Goal: Information Seeking & Learning: Check status

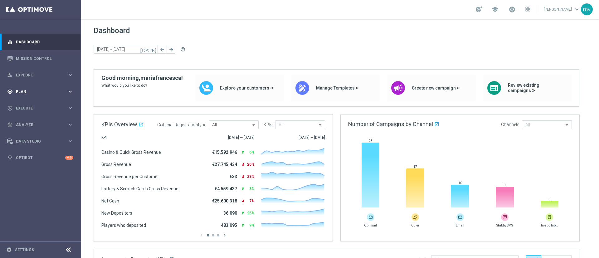
click at [28, 92] on span "Plan" at bounding box center [41, 92] width 51 height 4
click at [39, 60] on link "Mission Control" at bounding box center [44, 58] width 57 height 17
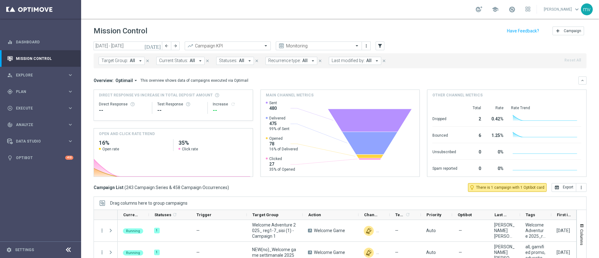
click at [158, 46] on icon "[DATE]" at bounding box center [152, 46] width 17 height 6
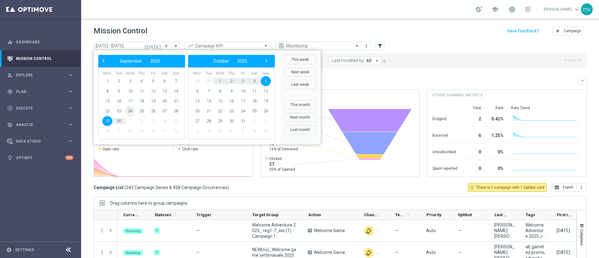
click at [129, 108] on span "24" at bounding box center [130, 111] width 10 height 10
click at [131, 112] on span "24" at bounding box center [130, 111] width 10 height 10
type input "[DATE] - [DATE]"
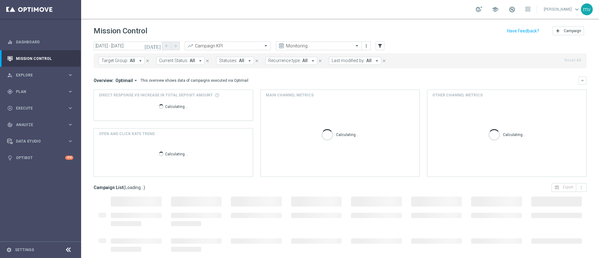
click at [136, 61] on button "Target Group: All arrow_drop_down" at bounding box center [122, 61] width 46 height 8
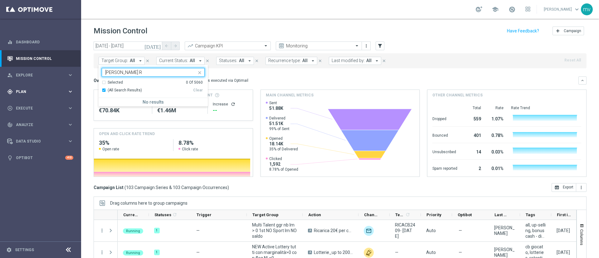
type input "ML SETTEMBRE R"
click at [32, 92] on span "Plan" at bounding box center [41, 92] width 51 height 4
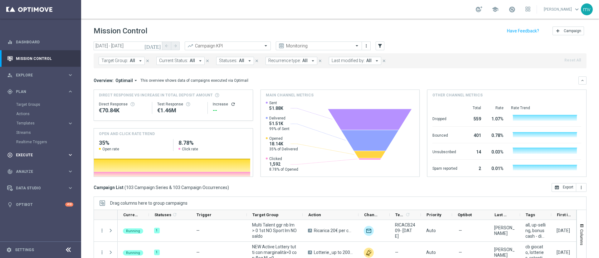
click at [35, 155] on span "Execute" at bounding box center [41, 155] width 51 height 4
click at [49, 130] on link "Stream Builder" at bounding box center [40, 130] width 49 height 5
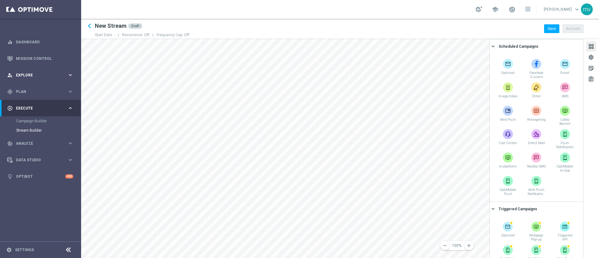
click at [33, 75] on span "Explore" at bounding box center [41, 75] width 51 height 4
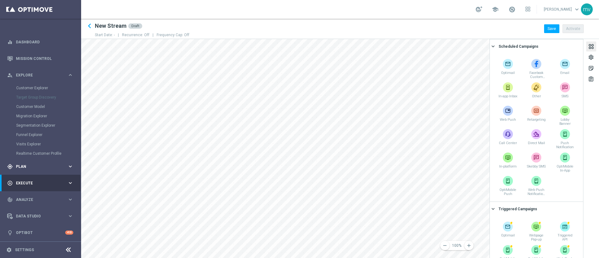
click at [40, 167] on span "Plan" at bounding box center [41, 167] width 51 height 4
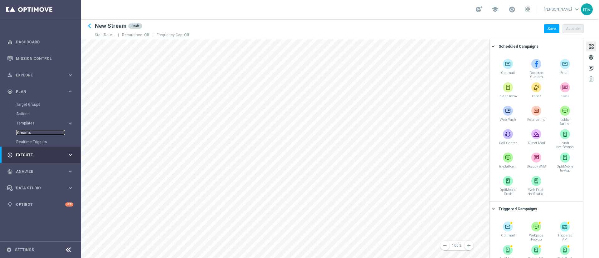
click at [38, 132] on link "Streams" at bounding box center [40, 132] width 49 height 5
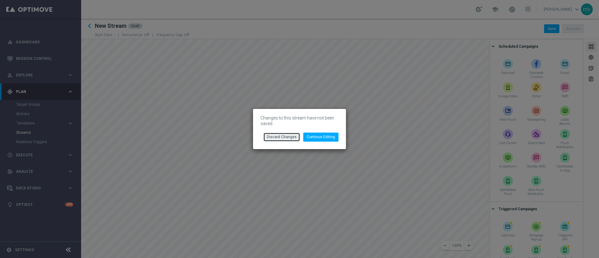
click at [285, 138] on button "Discard Changes" at bounding box center [281, 137] width 37 height 9
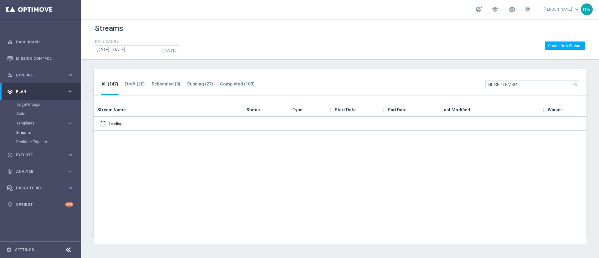
type input "ML SETTEMBR"
click at [575, 85] on icon "close" at bounding box center [575, 84] width 5 height 5
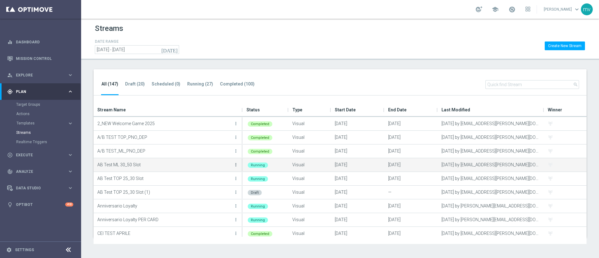
click at [234, 163] on icon "more_vert" at bounding box center [235, 164] width 5 height 5
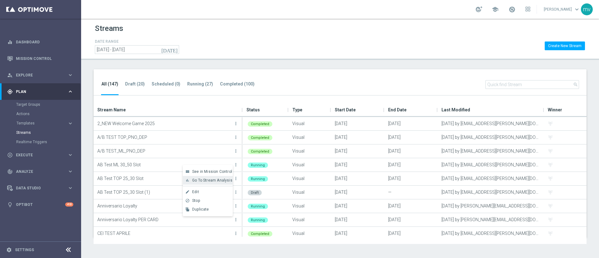
click at [221, 179] on span "Go To Stream Analysis" at bounding box center [212, 180] width 40 height 4
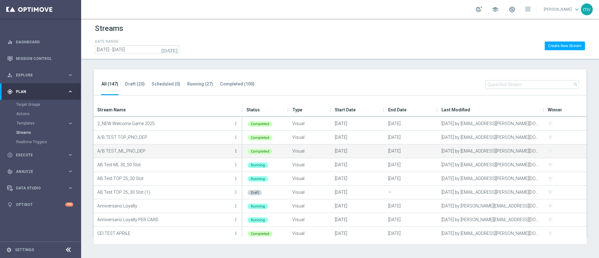
click at [234, 150] on icon "more_vert" at bounding box center [235, 150] width 5 height 5
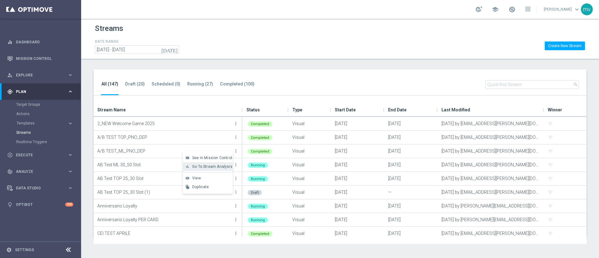
click at [232, 166] on div "bar_chart Go To Stream Analysis" at bounding box center [208, 166] width 50 height 9
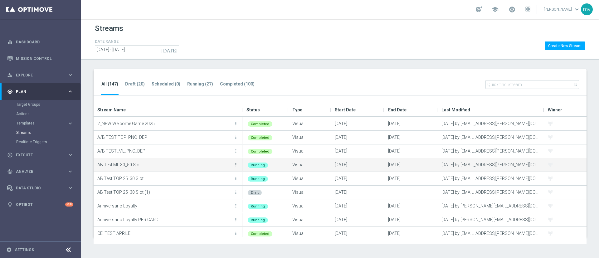
click at [235, 164] on icon "more_vert" at bounding box center [235, 164] width 5 height 5
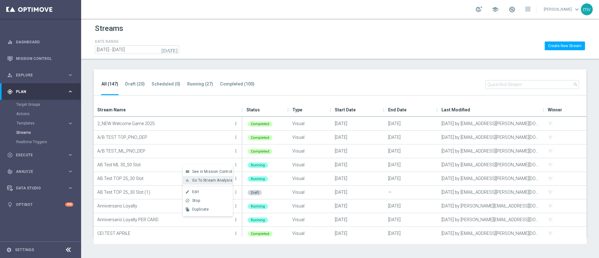
click at [227, 180] on span "Go To Stream Analysis" at bounding box center [212, 180] width 40 height 4
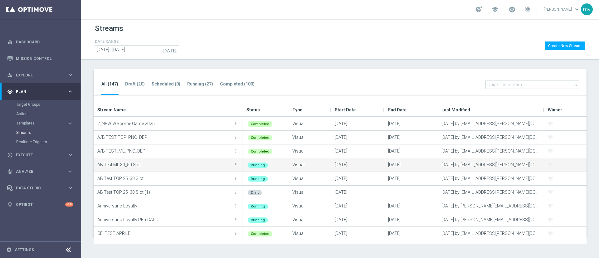
click at [237, 165] on icon "more_vert" at bounding box center [235, 164] width 5 height 5
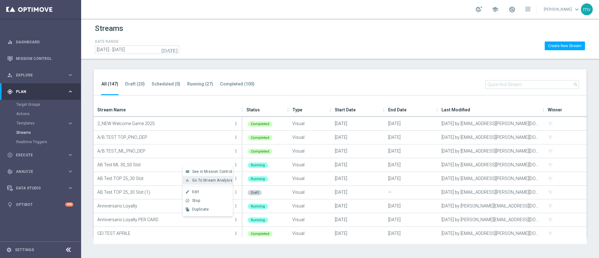
click at [222, 181] on span "Go To Stream Analysis" at bounding box center [212, 180] width 40 height 4
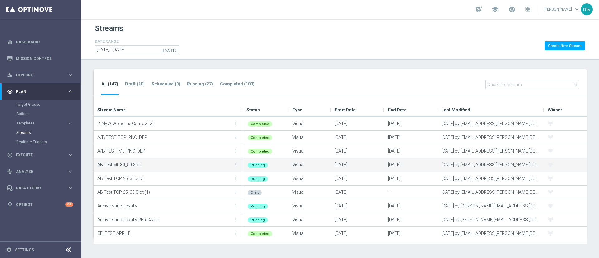
click at [235, 163] on icon "more_vert" at bounding box center [235, 164] width 5 height 5
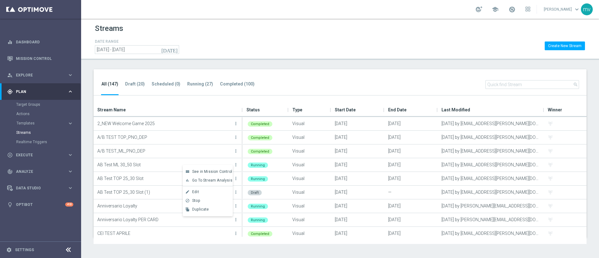
click at [280, 82] on div "All (147) Draft (20) Scheduled (0) Running (27) Completed (100) search" at bounding box center [340, 82] width 493 height 27
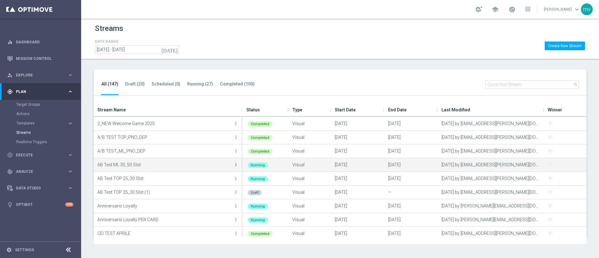
click at [235, 165] on icon "more_vert" at bounding box center [235, 164] width 5 height 5
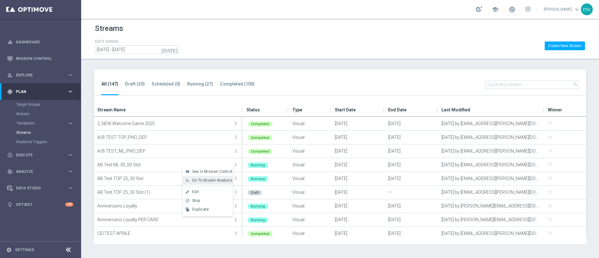
click at [219, 182] on span "Go To Stream Analysis" at bounding box center [212, 180] width 40 height 4
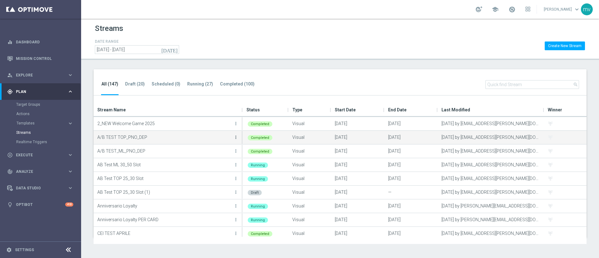
click at [235, 137] on icon "more_vert" at bounding box center [235, 137] width 5 height 5
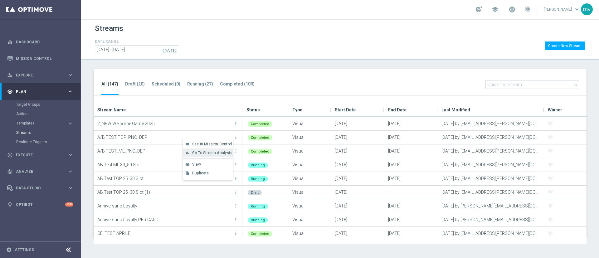
click at [211, 152] on span "Go To Stream Analysis" at bounding box center [212, 153] width 40 height 4
click at [198, 84] on tab-header "Running (27)" at bounding box center [200, 83] width 26 height 5
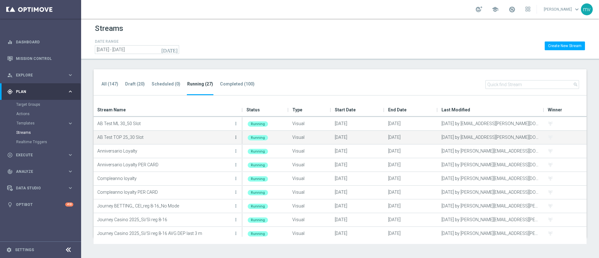
click at [235, 138] on icon "more_vert" at bounding box center [235, 137] width 5 height 5
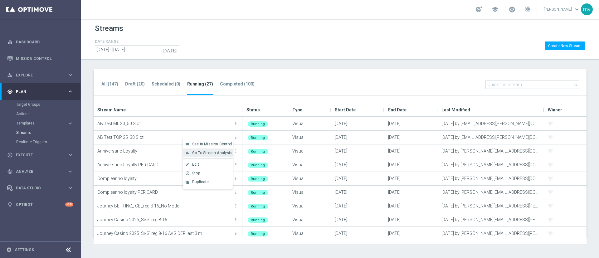
click at [218, 153] on span "Go To Stream Analysis" at bounding box center [212, 153] width 40 height 4
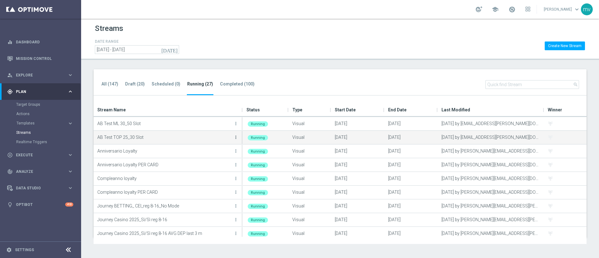
click at [235, 137] on icon "more_vert" at bounding box center [235, 137] width 5 height 5
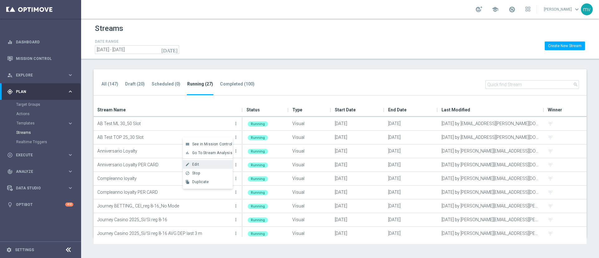
click at [211, 164] on div "Edit" at bounding box center [211, 164] width 38 height 4
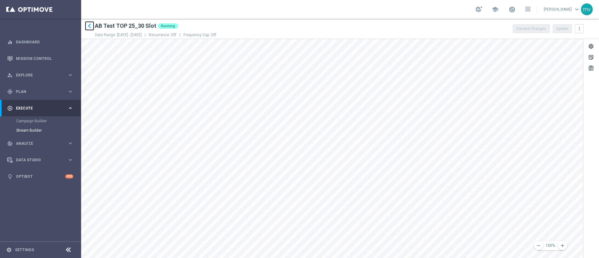
click at [88, 23] on icon "keyboard_arrow_left" at bounding box center [89, 25] width 9 height 9
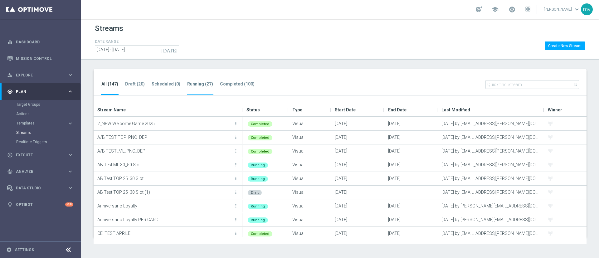
click at [197, 82] on tab-header "Running (27)" at bounding box center [200, 83] width 26 height 5
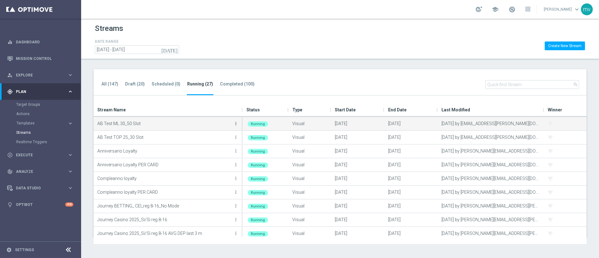
click at [236, 122] on icon "more_vert" at bounding box center [235, 123] width 5 height 5
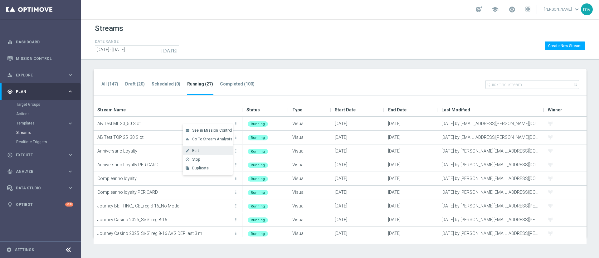
click at [213, 149] on div "Edit" at bounding box center [211, 150] width 38 height 4
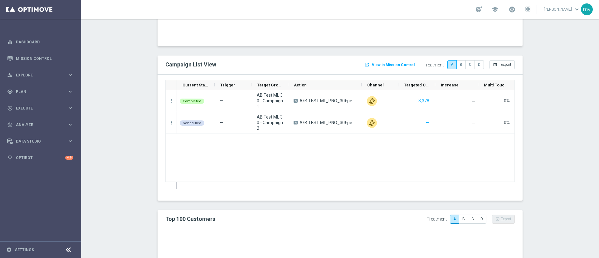
scroll to position [487, 0]
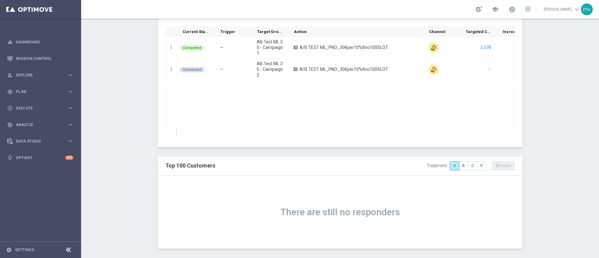
drag, startPoint x: 357, startPoint y: 32, endPoint x: 419, endPoint y: 32, distance: 61.8
click at [422, 32] on div at bounding box center [423, 32] width 2 height 10
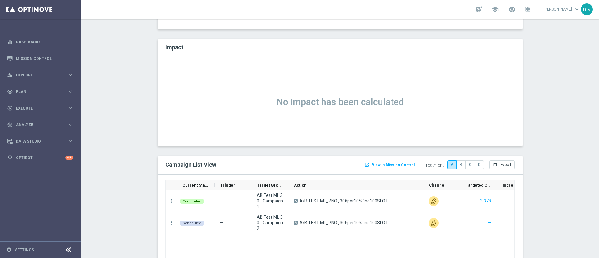
scroll to position [393, 0]
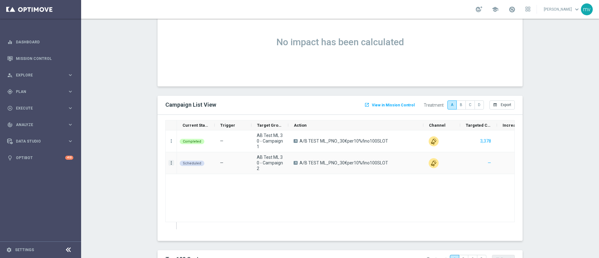
click at [168, 162] on icon "more_vert" at bounding box center [171, 163] width 6 height 6
click at [306, 202] on div "Completed — AB Test ML 30 - Campaign 1 A A/B TEST ML_PNO_30€per10%fino100SLOT 3…" at bounding box center [345, 179] width 337 height 99
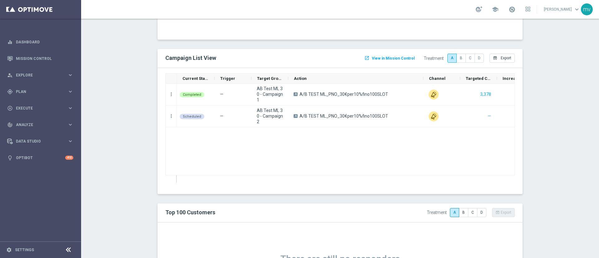
scroll to position [487, 0]
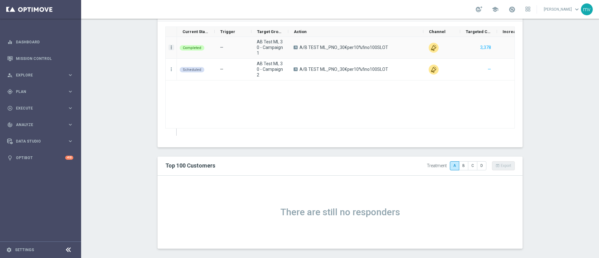
click at [168, 48] on icon "more_vert" at bounding box center [171, 48] width 6 height 6
click at [192, 118] on div "Completed — AB Test ML 30 - Campaign 1 A A/B TEST ML_PNO_30€per10%fino100SLOT 3…" at bounding box center [345, 86] width 337 height 99
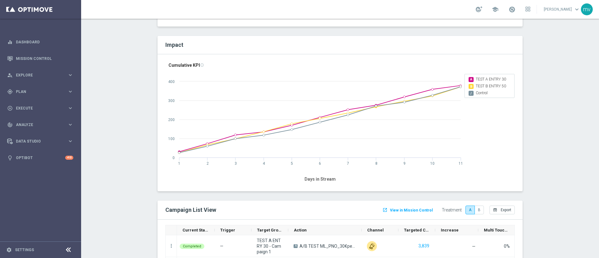
scroll to position [608, 0]
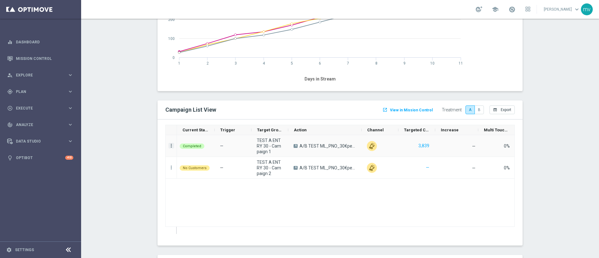
click at [168, 147] on icon "more_vert" at bounding box center [171, 146] width 6 height 6
click at [301, 205] on div "Completed — TEST A ENTRY 30 - Campaign 1 A A/B TEST ML_PNO_30€per10%fino100SLOT…" at bounding box center [345, 184] width 337 height 99
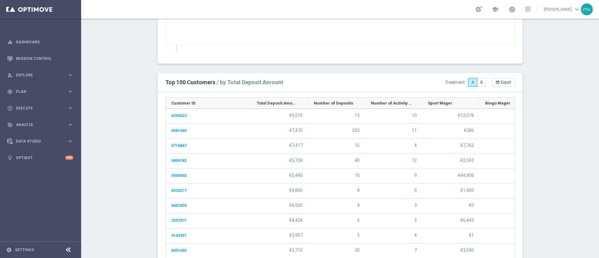
scroll to position [811, 0]
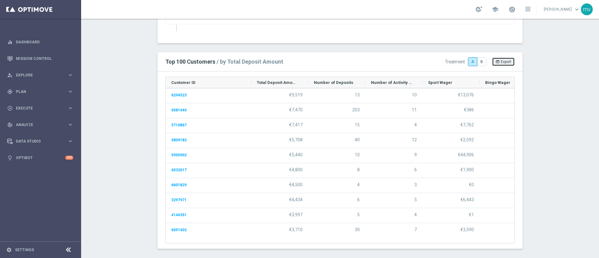
click at [498, 64] on button "open_in_browser Export" at bounding box center [503, 61] width 23 height 9
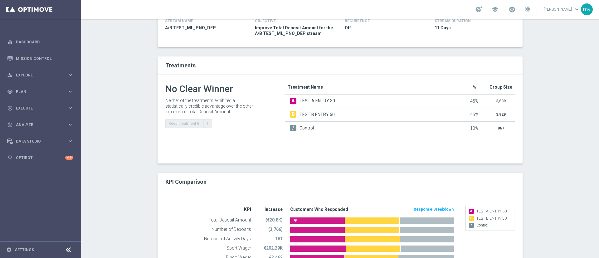
scroll to position [62, 0]
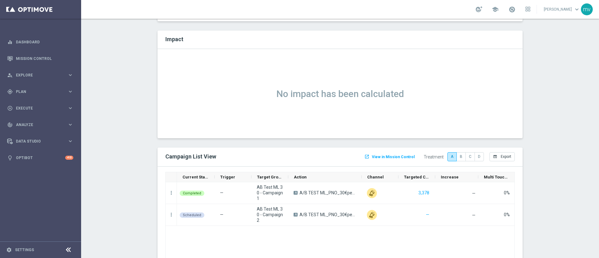
scroll to position [346, 0]
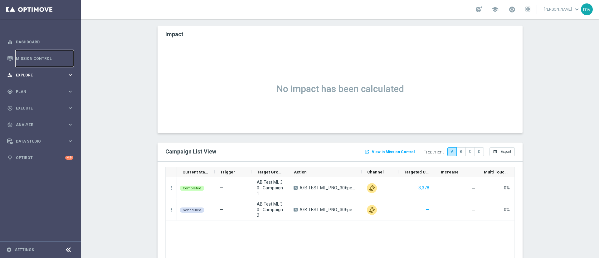
click at [40, 54] on link "Mission Control" at bounding box center [44, 58] width 57 height 17
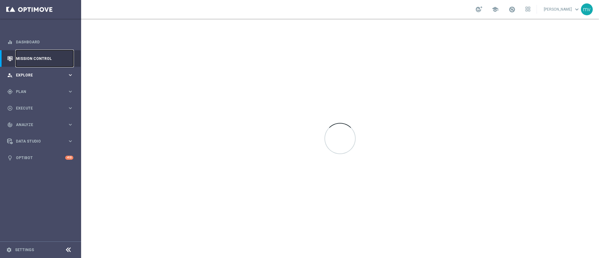
scroll to position [0, 0]
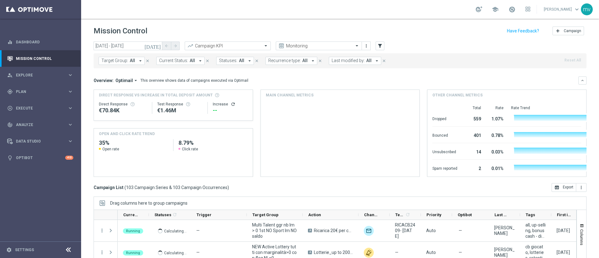
click at [158, 46] on icon "[DATE]" at bounding box center [152, 46] width 17 height 6
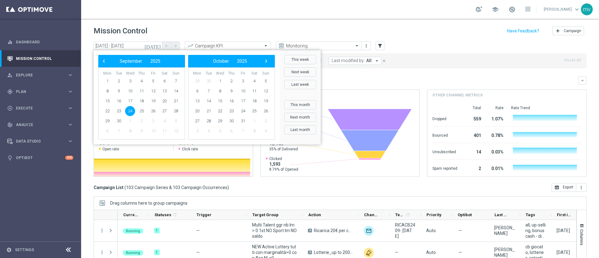
click at [133, 111] on span "24" at bounding box center [130, 111] width 10 height 10
click at [129, 112] on span "24" at bounding box center [130, 111] width 10 height 10
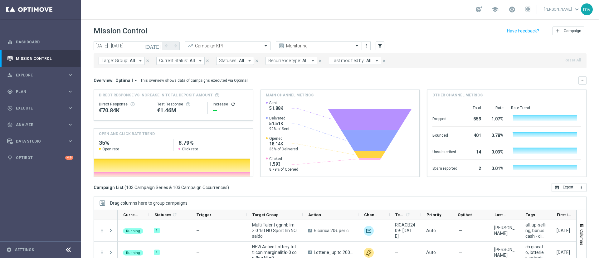
click at [138, 59] on icon "arrow_drop_down" at bounding box center [141, 61] width 6 height 6
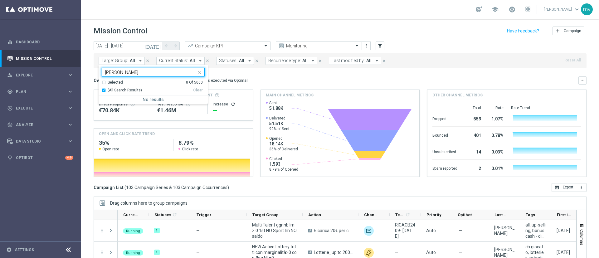
type input "ML SETTEMBRE"
click at [328, 76] on div "Overview: Optimail arrow_drop_down This overview shows data of campaigns execut…" at bounding box center [340, 80] width 493 height 8
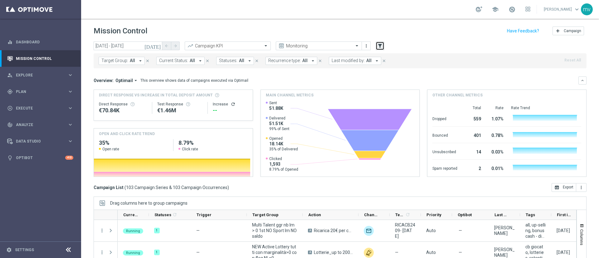
click at [383, 46] on button "filter_alt" at bounding box center [380, 45] width 9 height 9
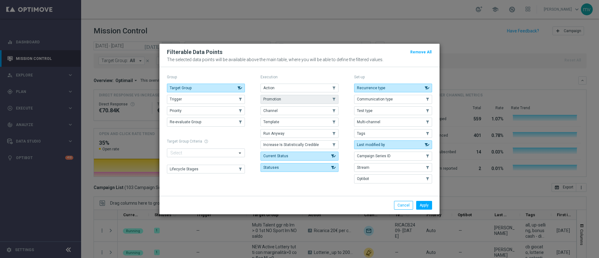
click at [270, 98] on span "Promotion" at bounding box center [272, 99] width 18 height 4
click at [428, 206] on button "Apply" at bounding box center [424, 205] width 16 height 9
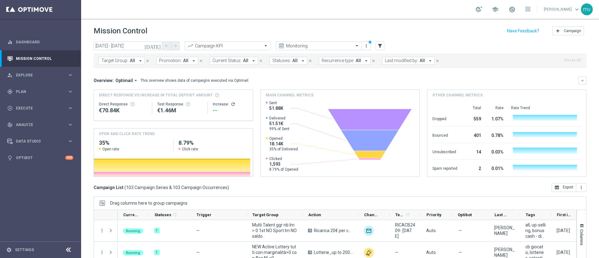
click at [192, 60] on icon "arrow_drop_down" at bounding box center [194, 61] width 6 height 6
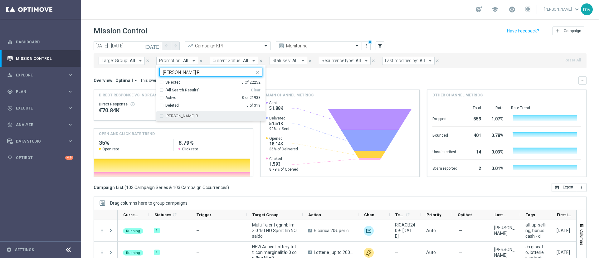
click at [161, 117] on div "ML SETTEMBRE R" at bounding box center [210, 116] width 103 height 10
type input "ML SETTEMBRE R"
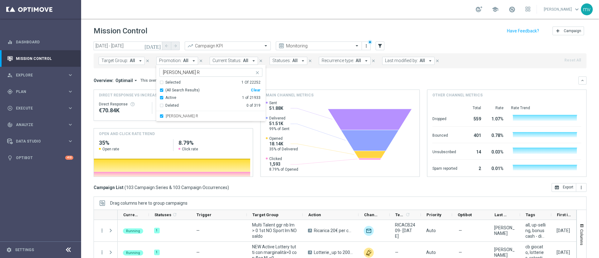
click at [301, 79] on div "Overview: Optimail arrow_drop_down This overview shows data of campaigns execut…" at bounding box center [336, 81] width 485 height 6
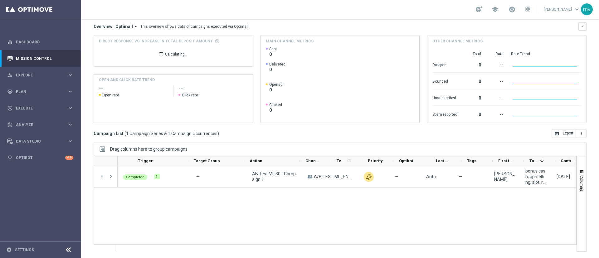
scroll to position [0, 75]
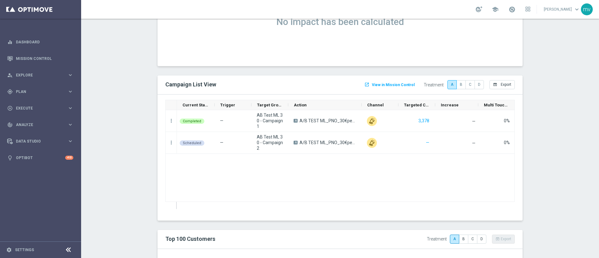
scroll to position [421, 0]
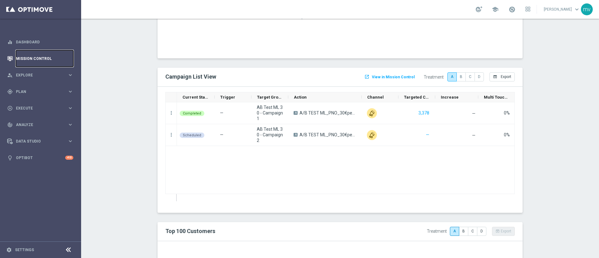
drag, startPoint x: 28, startPoint y: 59, endPoint x: 35, endPoint y: 60, distance: 6.7
click at [28, 58] on link "Mission Control" at bounding box center [44, 58] width 57 height 17
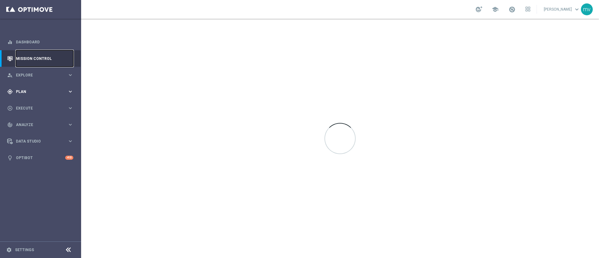
scroll to position [0, 0]
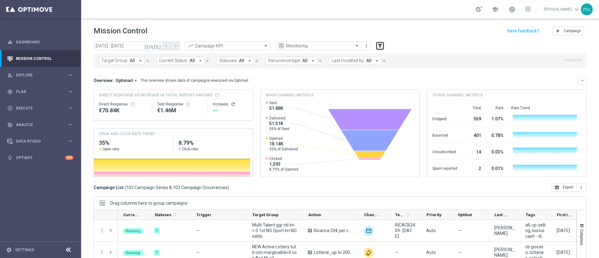
click at [378, 45] on icon "filter_alt" at bounding box center [380, 46] width 6 height 6
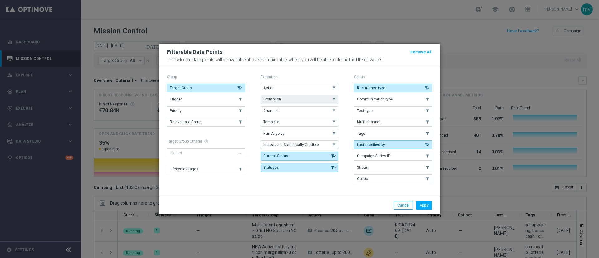
click at [287, 99] on button "Promotion" at bounding box center [299, 99] width 78 height 9
click at [423, 204] on button "Apply" at bounding box center [424, 205] width 16 height 9
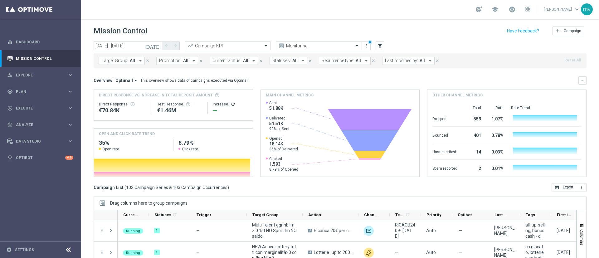
click at [191, 60] on icon "arrow_drop_down" at bounding box center [194, 61] width 6 height 6
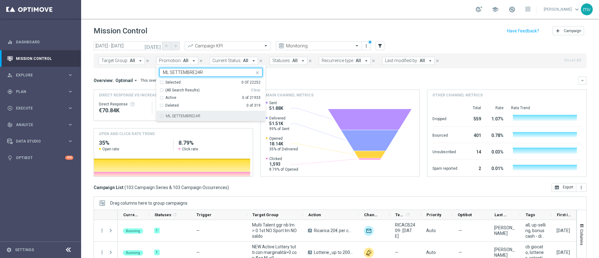
click at [159, 114] on div "ML SETTEMBRE24R" at bounding box center [210, 116] width 103 height 10
type input "ML SETTEMBRE24R"
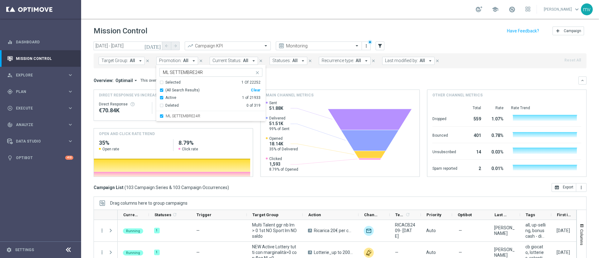
click at [321, 79] on div "Overview: Optimail arrow_drop_down This overview shows data of campaigns execut…" at bounding box center [336, 81] width 485 height 6
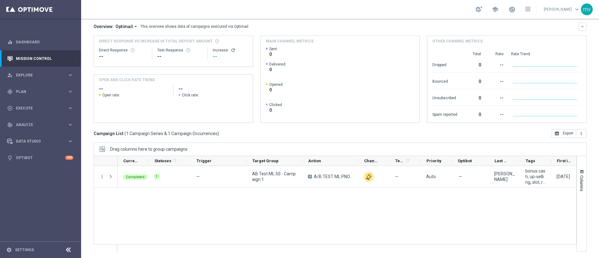
click at [263, 193] on div "Completed 1 — AB Test ML 50 - Campaign 1 A A/B TEST ML PNO 50_10%per100 SLOT un…" at bounding box center [347, 208] width 459 height 85
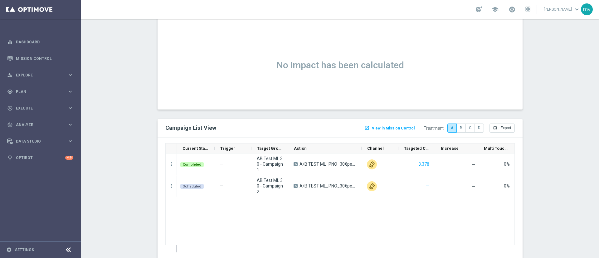
scroll to position [374, 0]
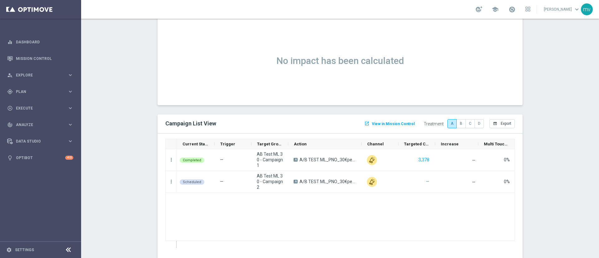
drag, startPoint x: 284, startPoint y: 142, endPoint x: 308, endPoint y: 142, distance: 24.0
click at [308, 142] on div "Action" at bounding box center [324, 144] width 73 height 10
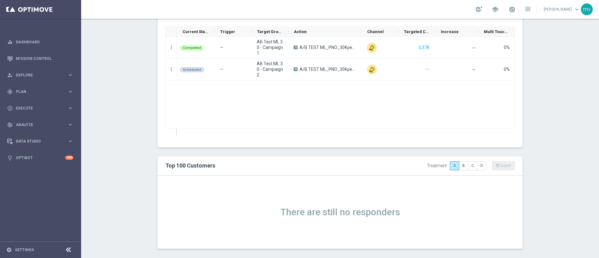
scroll to position [346, 0]
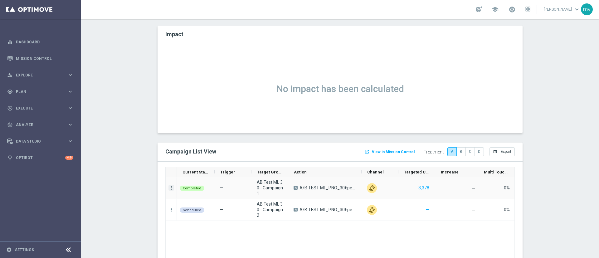
click at [168, 190] on icon "more_vert" at bounding box center [171, 188] width 6 height 6
click at [207, 232] on div "Completed — AB Test ML 30 - Campaign 1 A A/B TEST ML_PNO_30€per10%fino100SLOT 3…" at bounding box center [345, 226] width 337 height 99
click at [262, 186] on span "AB Test ML 30 - Campaign 1" at bounding box center [270, 187] width 26 height 17
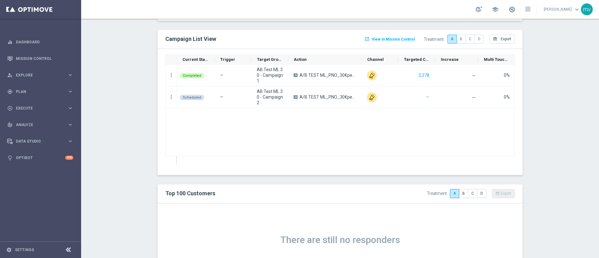
scroll to position [440, 0]
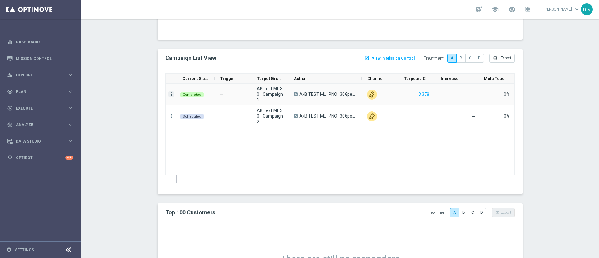
click at [168, 93] on icon "more_vert" at bounding box center [171, 94] width 6 height 6
click at [227, 147] on div "Completed — AB Test ML 30 - Campaign 1 A A/B TEST ML_PNO_30€per10%fino100SLOT 3…" at bounding box center [345, 133] width 337 height 99
click at [501, 58] on span "Export" at bounding box center [506, 58] width 11 height 4
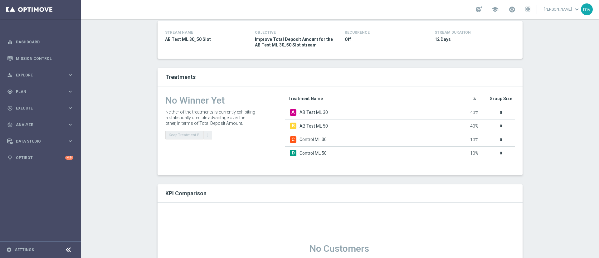
scroll to position [0, 0]
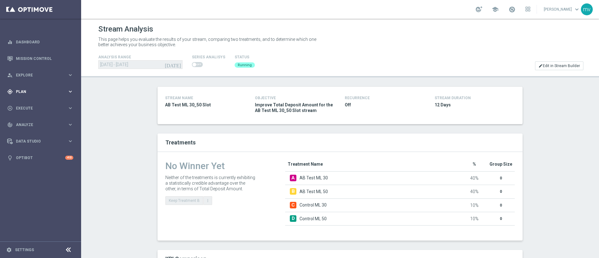
click at [33, 93] on span "Plan" at bounding box center [41, 92] width 51 height 4
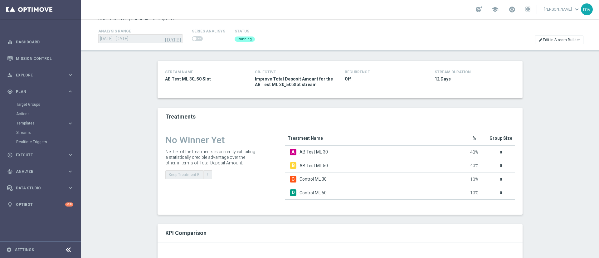
scroll to position [47, 0]
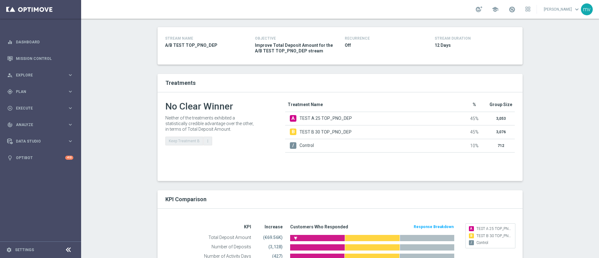
scroll to position [15, 0]
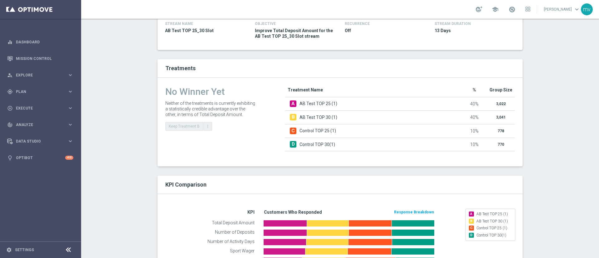
scroll to position [47, 0]
